Goal: Transaction & Acquisition: Purchase product/service

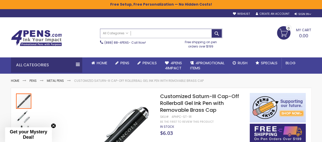
click at [140, 32] on input "Search" at bounding box center [161, 33] width 122 height 9
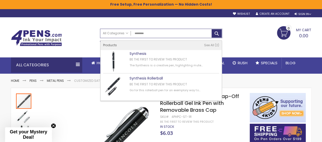
click at [133, 80] on link "Synthesis Rollerball" at bounding box center [146, 78] width 33 height 5
type input "*********"
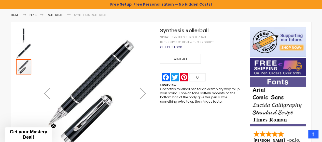
scroll to position [60, 0]
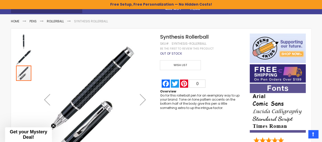
click at [23, 44] on img "Synthesis Rollerball" at bounding box center [23, 41] width 15 height 15
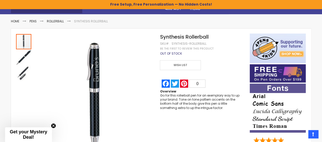
click at [14, 56] on div "Skip to the end of the images gallery Skip to the beginning of the images galle…" at bounding box center [130, 100] width 234 height 132
click at [21, 58] on img "Synthesis Rollerball" at bounding box center [23, 57] width 15 height 15
